Goal: Transaction & Acquisition: Obtain resource

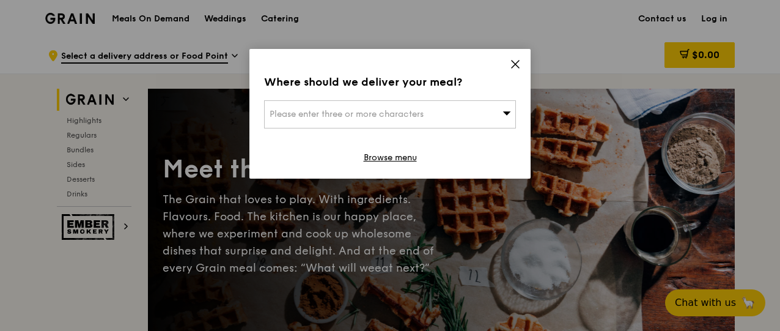
click at [519, 62] on icon at bounding box center [515, 64] width 11 height 11
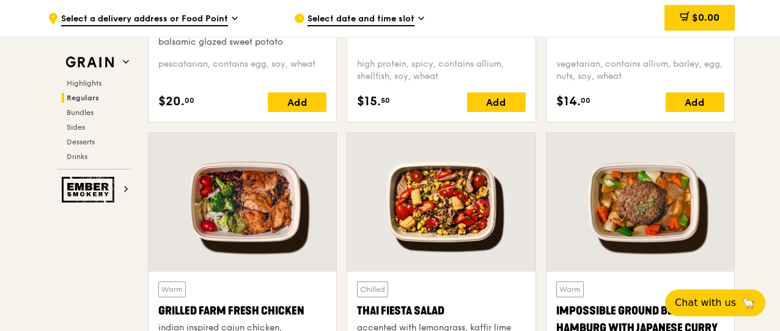
scroll to position [1408, 0]
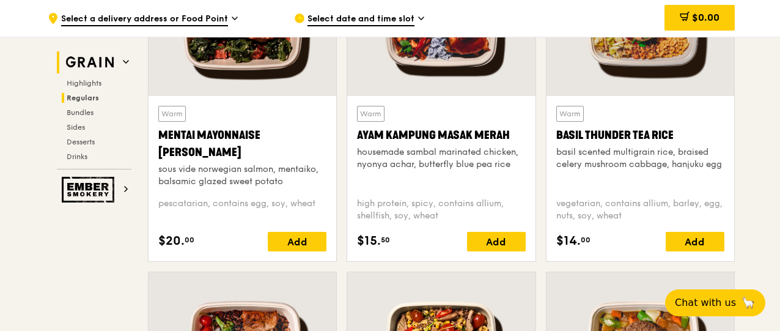
click at [106, 62] on img at bounding box center [90, 62] width 56 height 22
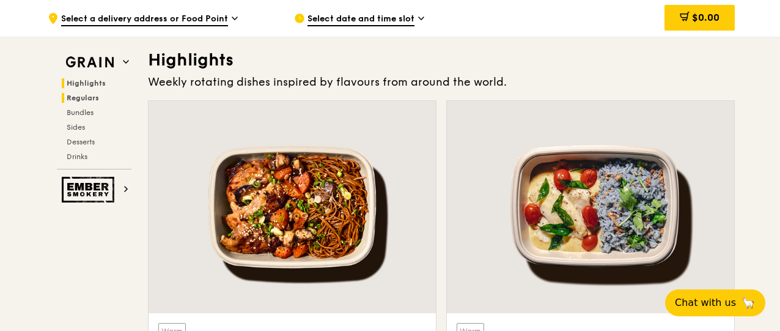
click at [85, 98] on span "Regulars" at bounding box center [83, 98] width 32 height 9
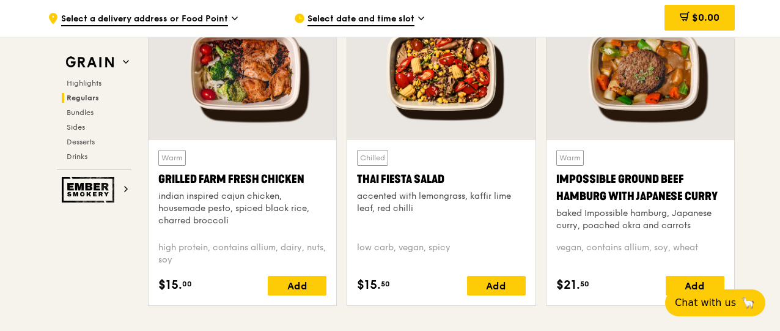
scroll to position [1588, 0]
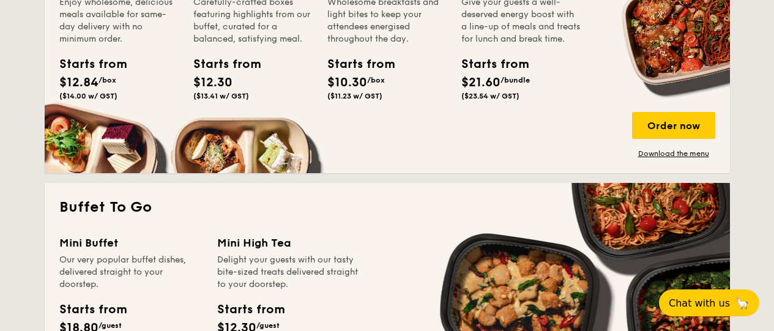
scroll to position [856, 0]
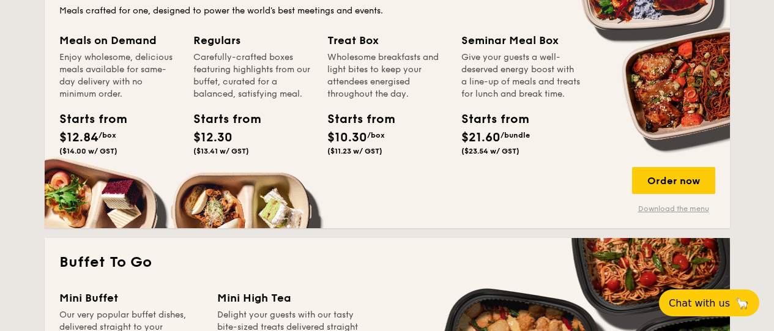
click at [658, 205] on link "Download the menu" at bounding box center [673, 209] width 83 height 10
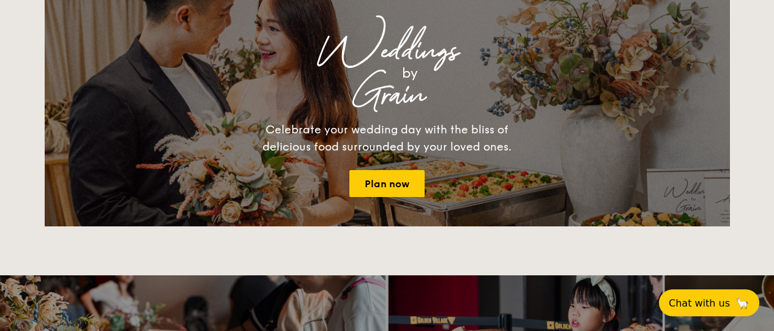
scroll to position [900, 0]
